Goal: Information Seeking & Learning: Learn about a topic

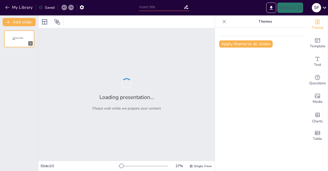
type input "ENTALPI, ENTROPI DAN ENERGI BEBAS [PERSON_NAME]"
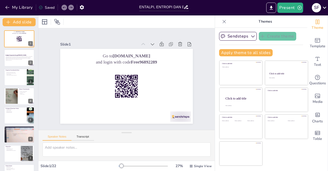
checkbox input "true"
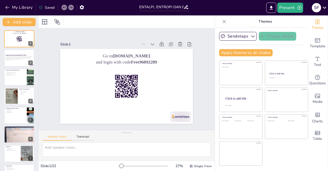
checkbox input "true"
click at [157, 97] on div at bounding box center [126, 86] width 140 height 88
checkbox input "true"
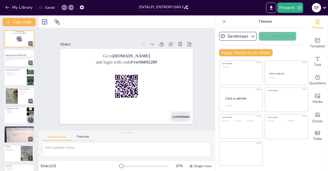
checkbox input "true"
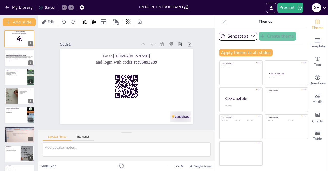
checkbox input "true"
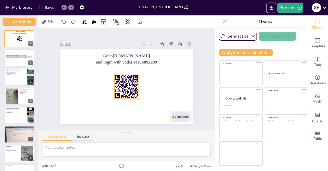
checkbox input "true"
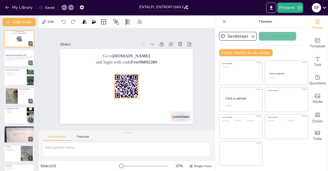
checkbox input "true"
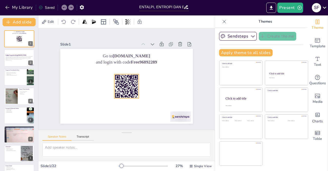
checkbox input "true"
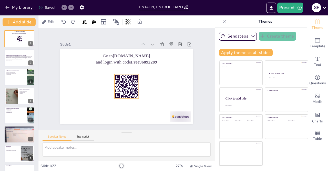
checkbox input "true"
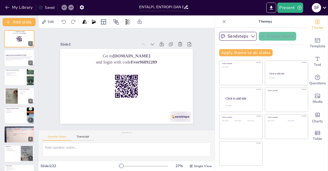
checkbox input "true"
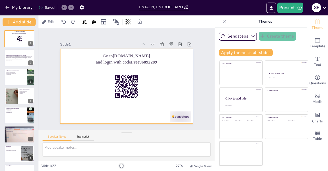
checkbox input "true"
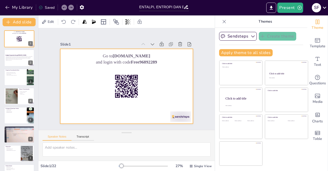
checkbox input "true"
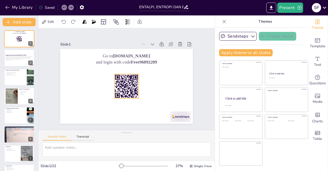
checkbox input "true"
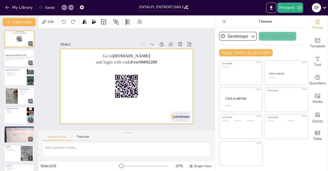
checkbox input "true"
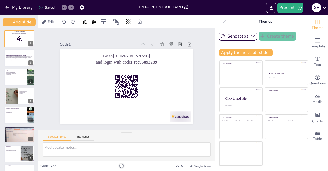
checkbox input "true"
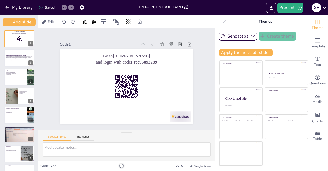
checkbox input "true"
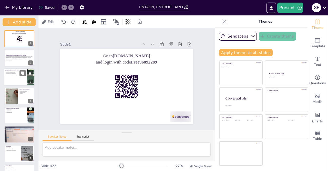
checkbox input "true"
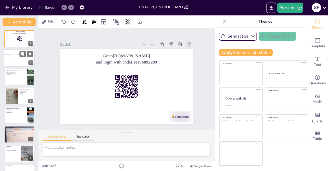
checkbox input "true"
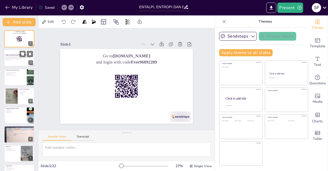
checkbox input "true"
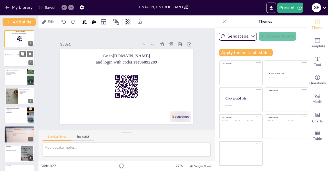
checkbox input "true"
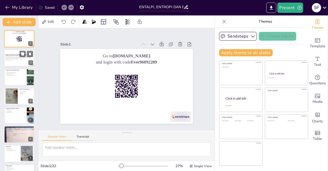
checkbox input "true"
click at [18, 62] on div "Presentasi ini membahas konsep dasar entalpi, entropi, dan energi bebas [PERSON…" at bounding box center [19, 59] width 28 height 6
checkbox input "true"
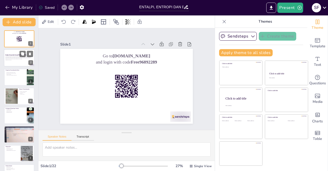
checkbox input "true"
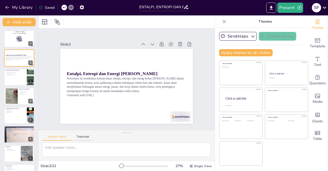
checkbox input "true"
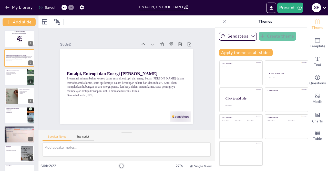
checkbox input "true"
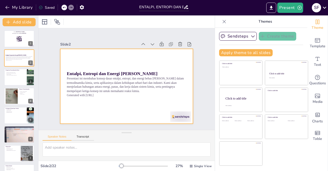
checkbox input "true"
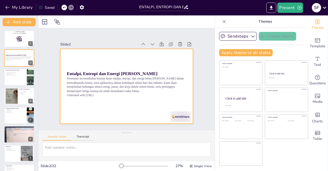
checkbox input "true"
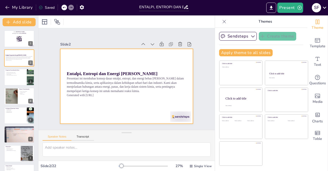
checkbox input "true"
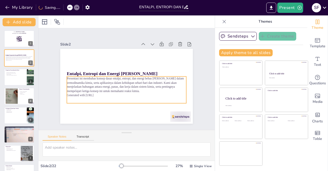
checkbox input "true"
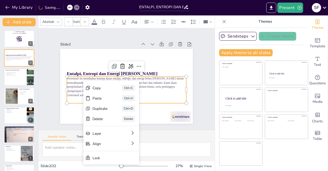
type input "32"
checkbox input "true"
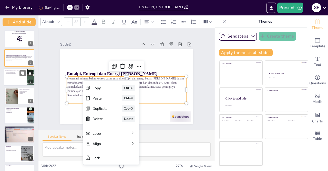
checkbox input "true"
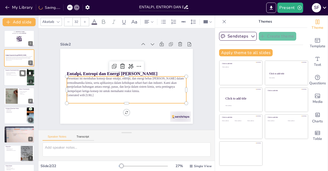
click at [28, 73] on icon at bounding box center [30, 73] width 4 height 4
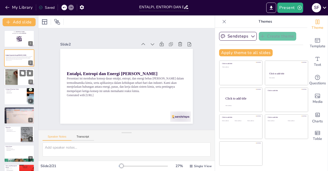
checkbox input "true"
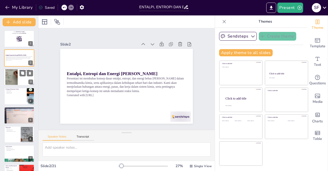
checkbox input "true"
click at [17, 79] on div at bounding box center [12, 77] width 28 height 16
type textarea "Memahami Hukum I Termodinamika adalah penting karena memberikan dasar untuk ana…"
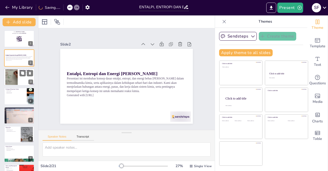
checkbox input "true"
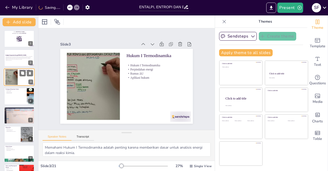
checkbox input "true"
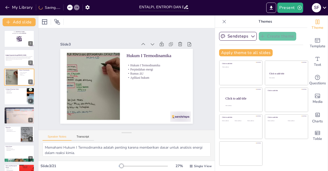
checkbox input "true"
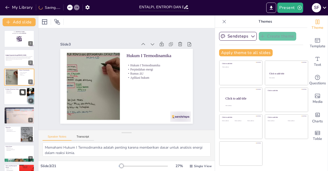
checkbox input "true"
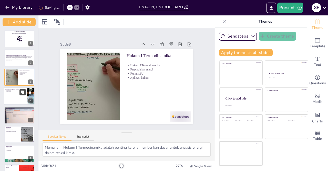
checkbox input "true"
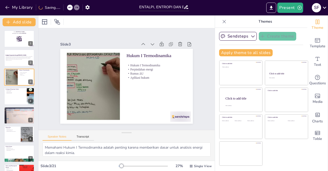
checkbox input "true"
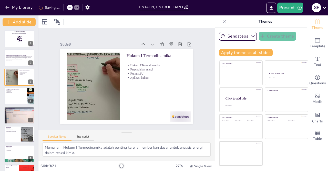
checkbox input "true"
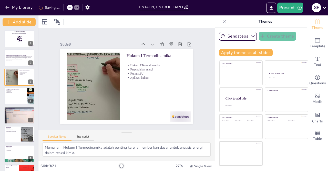
checkbox input "true"
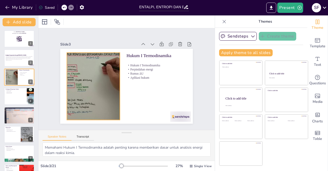
checkbox input "true"
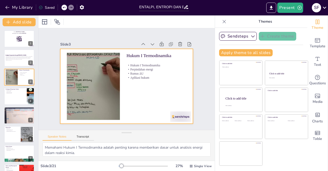
checkbox input "true"
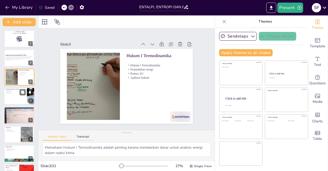
checkbox input "true"
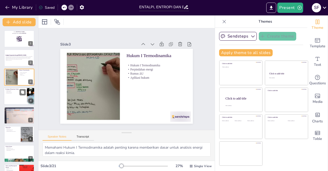
checkbox input "true"
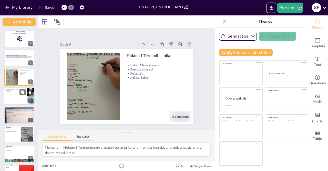
checkbox input "true"
click at [15, 97] on div at bounding box center [19, 95] width 31 height 17
type textarea "Memahami entalpi membantu kita menentukan kestabilan produk reaksi dan arah rea…"
checkbox input "true"
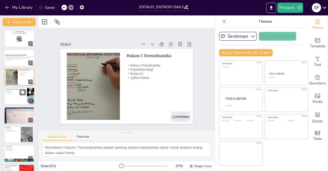
checkbox input "true"
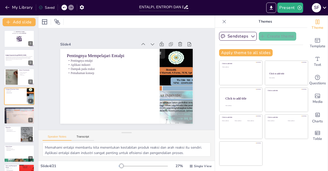
checkbox input "true"
click at [24, 116] on div at bounding box center [19, 115] width 31 height 23
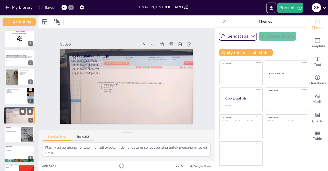
scroll to position [17, 0]
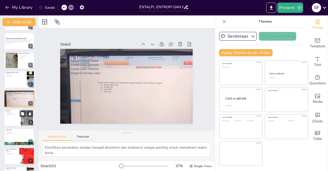
click at [29, 117] on div at bounding box center [27, 118] width 28 height 16
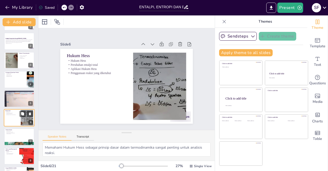
scroll to position [36, 0]
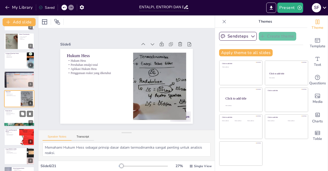
click at [24, 121] on div at bounding box center [19, 117] width 31 height 17
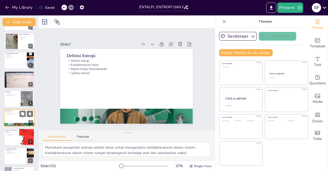
scroll to position [55, 0]
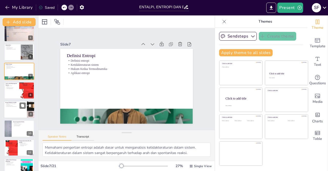
click at [13, 133] on div at bounding box center [19, 128] width 30 height 17
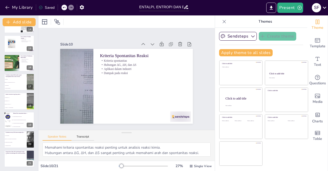
scroll to position [12, 0]
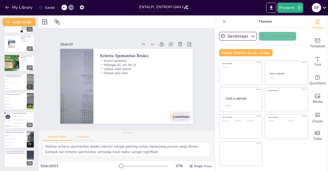
click at [82, 137] on button "Transcript" at bounding box center [83, 138] width 23 height 6
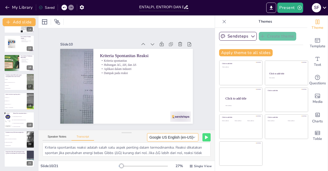
click at [189, 134] on button "Google US English (en-US)" at bounding box center [172, 137] width 51 height 8
click at [127, 140] on div "Speaker Notes Transcript Google US English (en-US) Google Deutsch (de-DE) Googl…" at bounding box center [126, 136] width 176 height 12
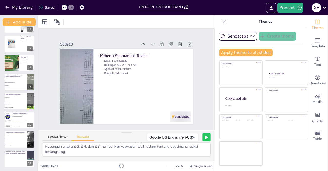
click at [205, 138] on button at bounding box center [207, 137] width 8 height 8
click at [195, 137] on icon at bounding box center [196, 137] width 3 height 4
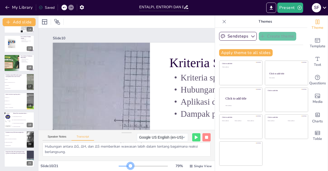
click at [127, 165] on div at bounding box center [143, 166] width 49 height 4
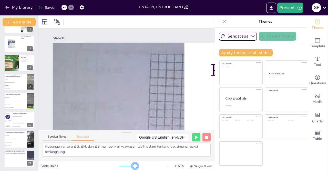
click at [132, 165] on div at bounding box center [143, 166] width 49 height 4
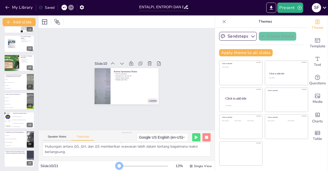
click at [119, 165] on div at bounding box center [119, 165] width 1 height 1
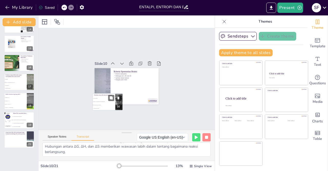
drag, startPoint x: 19, startPoint y: 138, endPoint x: 129, endPoint y: 96, distance: 118.1
click at [115, 101] on span "[PERSON_NAME] berubah dari gas menjadi padat" at bounding box center [104, 101] width 22 height 1
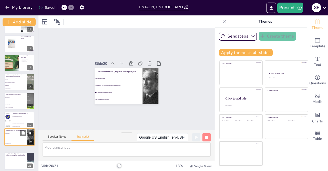
scroll to position [0, 0]
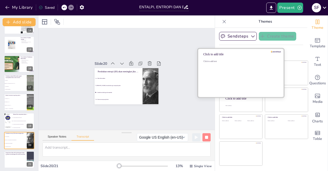
click at [245, 80] on div "Click to add text" at bounding box center [240, 76] width 73 height 32
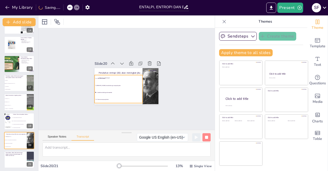
click at [107, 78] on li "a. Suhu diturunkan" at bounding box center [119, 78] width 48 height 12
click at [107, 78] on li "a. Suhu diturunkan" at bounding box center [119, 78] width 48 height 7
